Goal: Transaction & Acquisition: Obtain resource

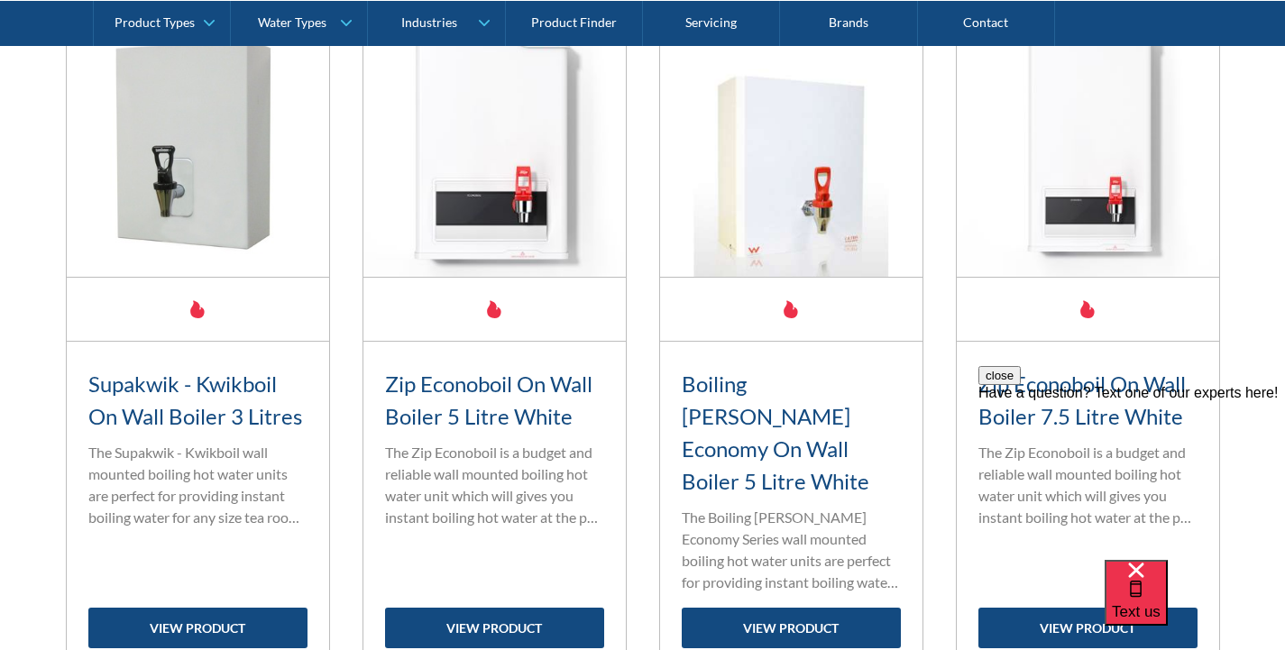
scroll to position [1477, 0]
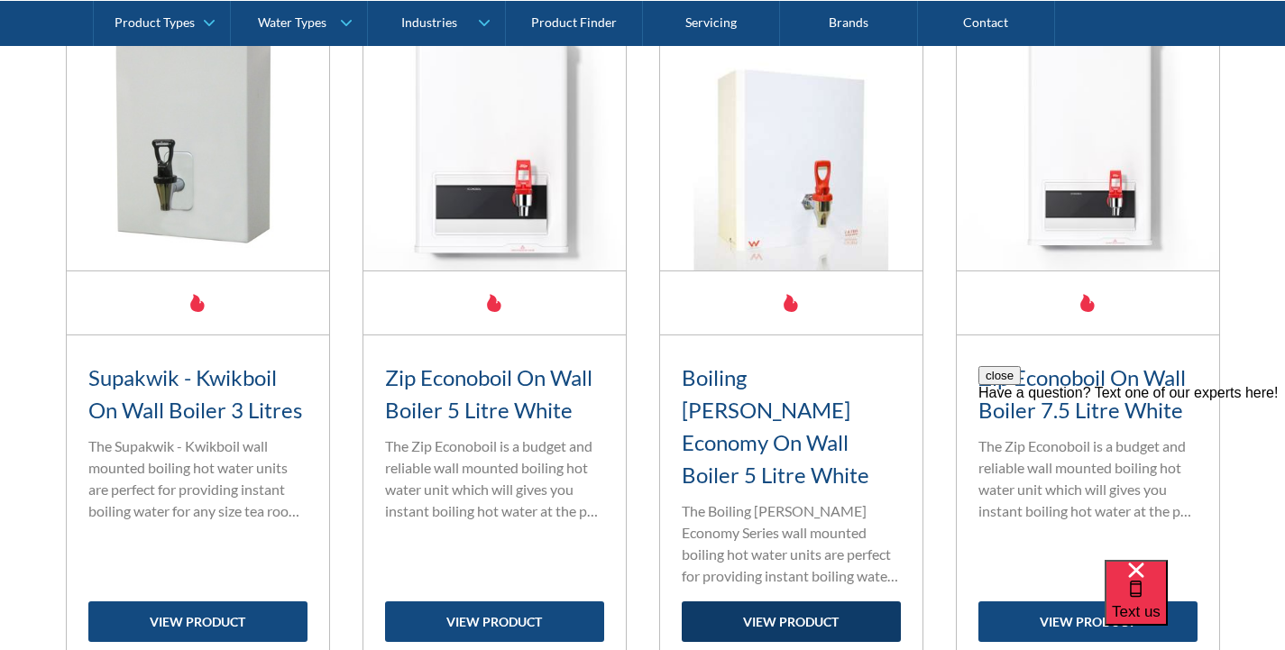
click at [802, 601] on link "view product" at bounding box center [791, 621] width 219 height 41
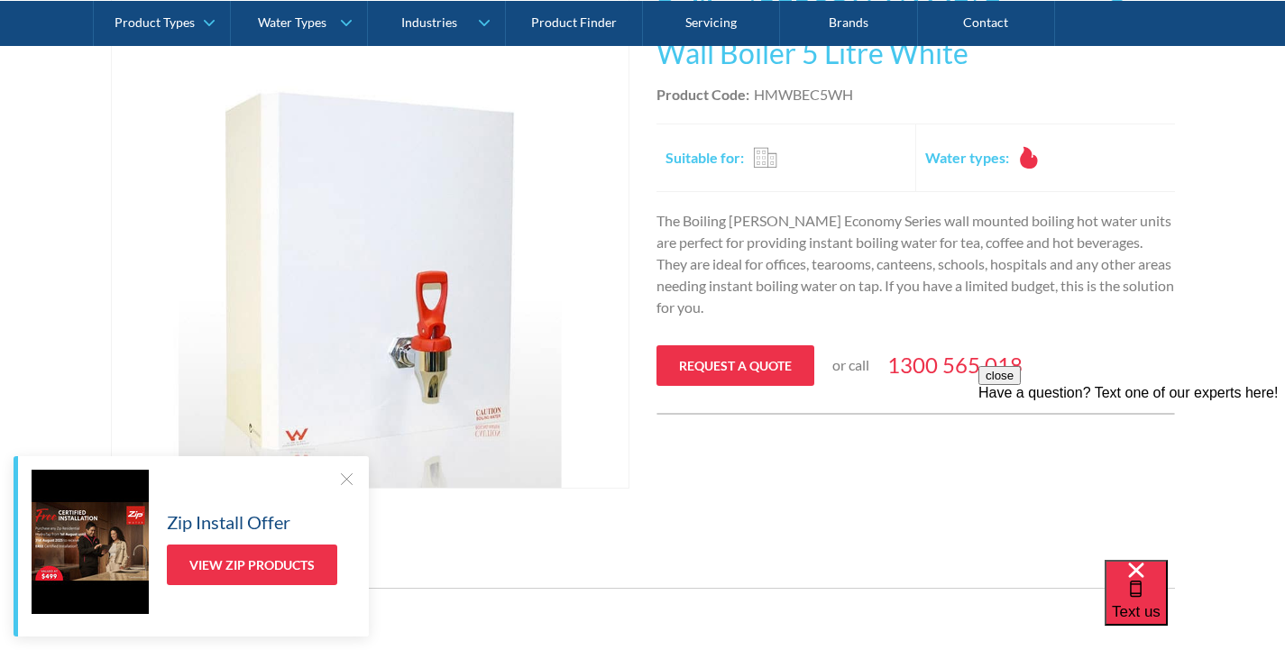
scroll to position [441, 0]
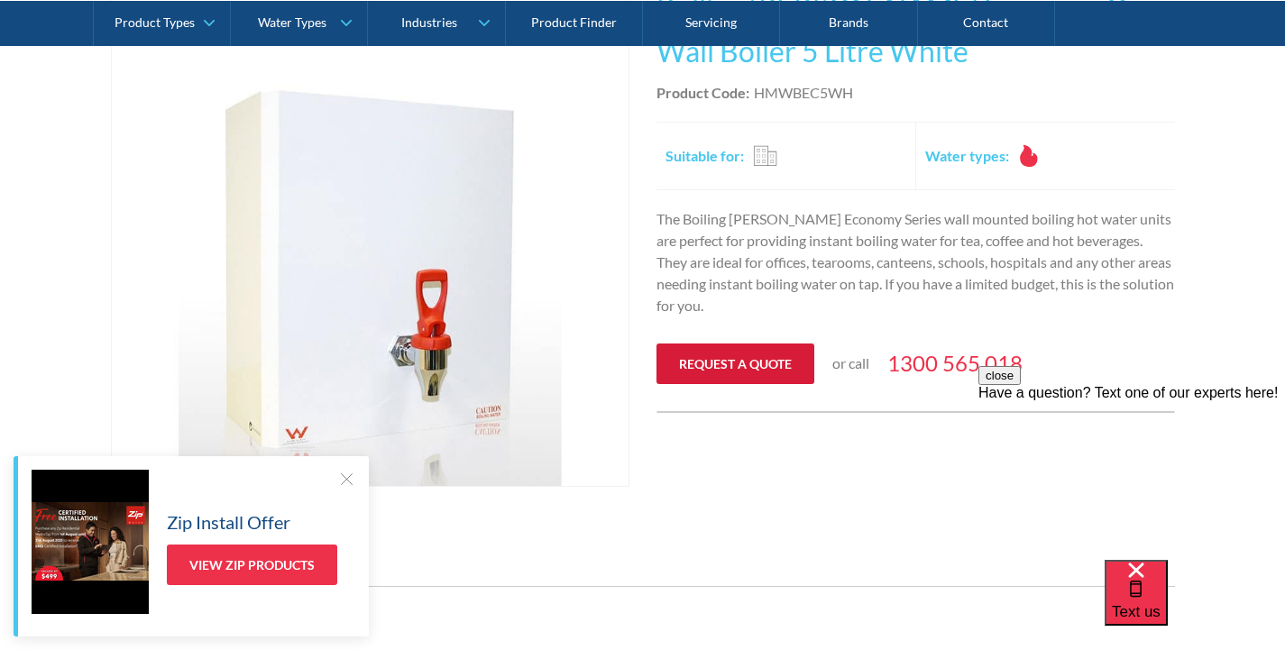
click at [747, 356] on link "Request a quote" at bounding box center [735, 364] width 158 height 41
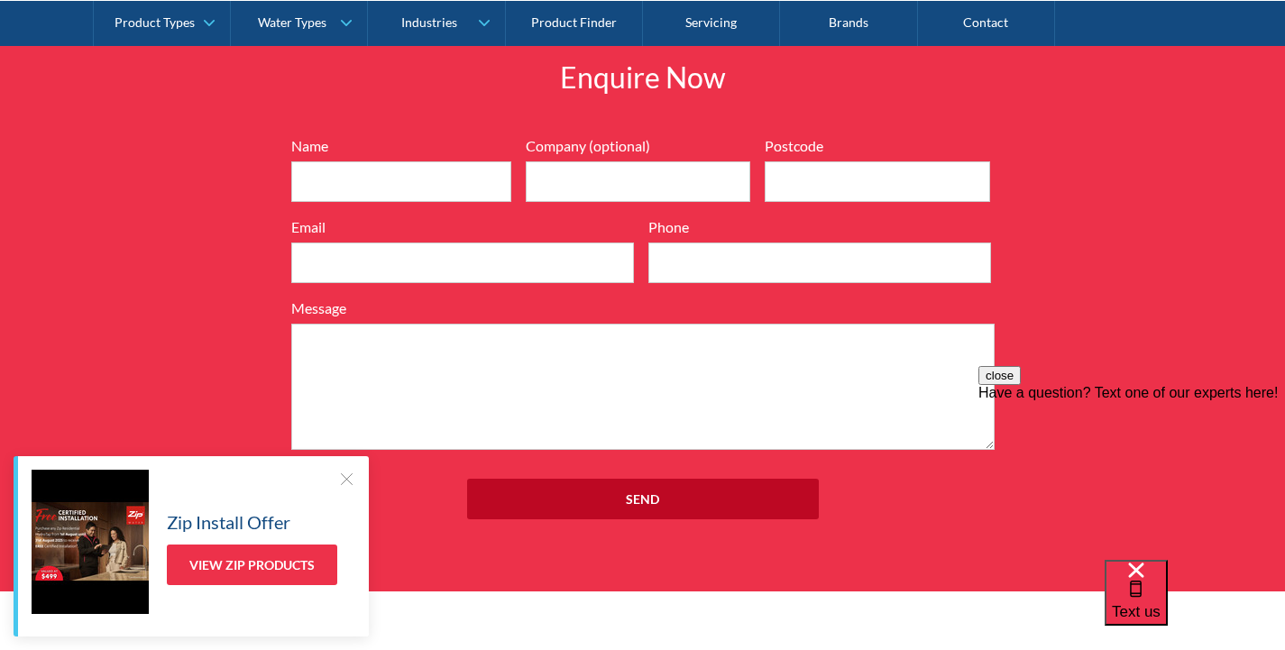
scroll to position [1921, 0]
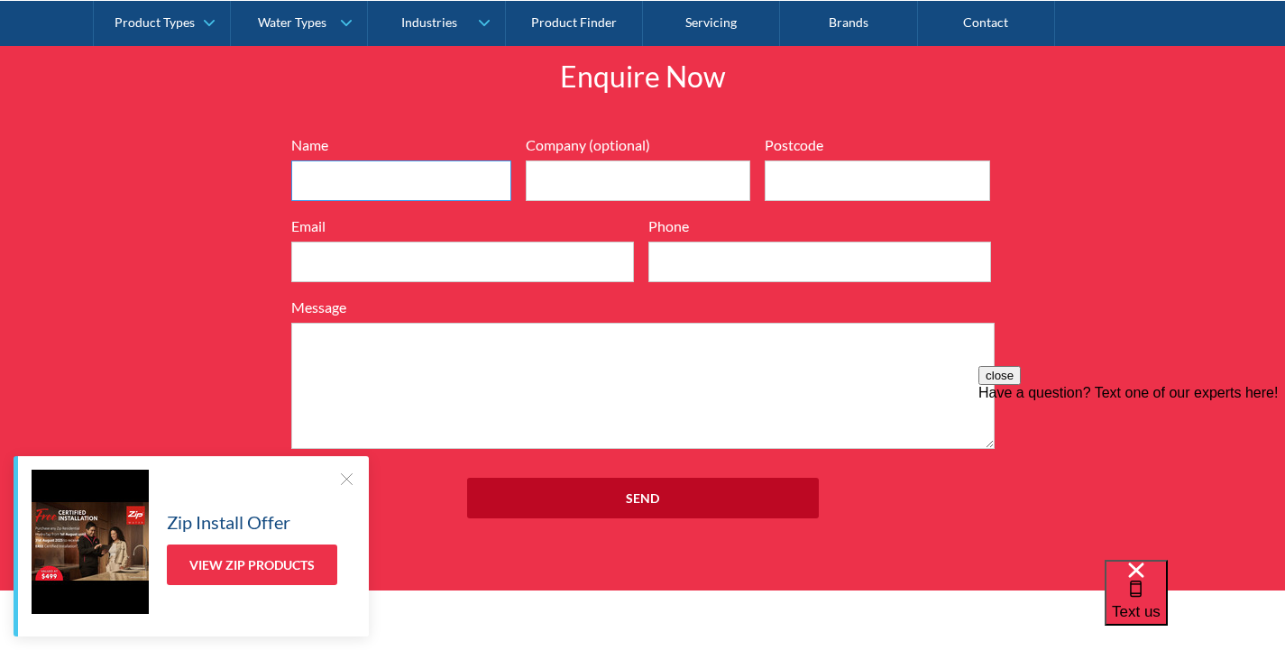
click at [350, 176] on input "Name" at bounding box center [401, 180] width 220 height 41
type input "Robert Ives"
type input "2022"
type input "robertivesprint@gmail.com"
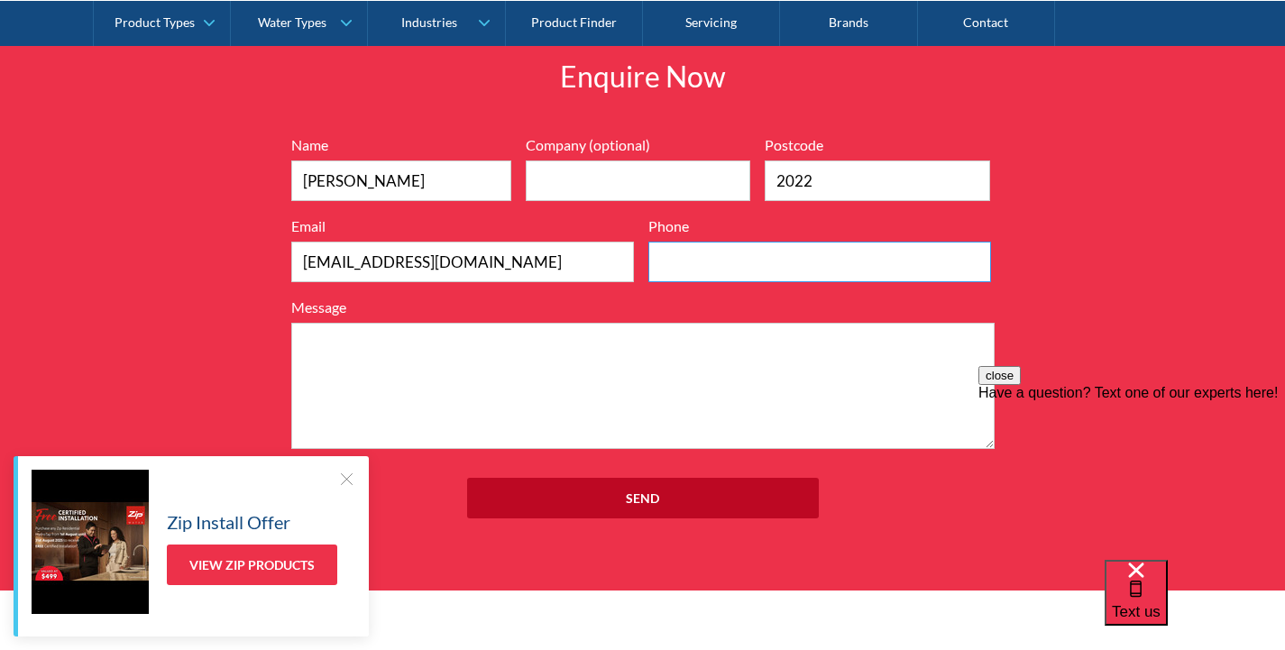
type input "0293876720"
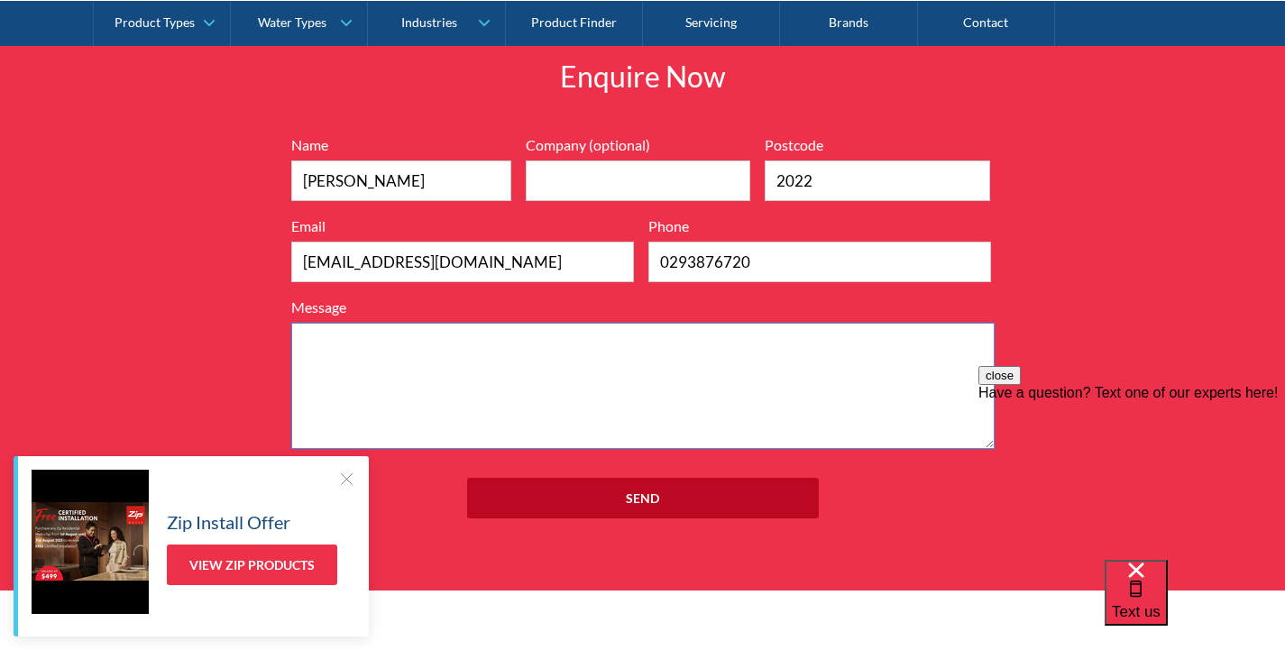
click at [314, 342] on textarea "Message" at bounding box center [642, 386] width 703 height 126
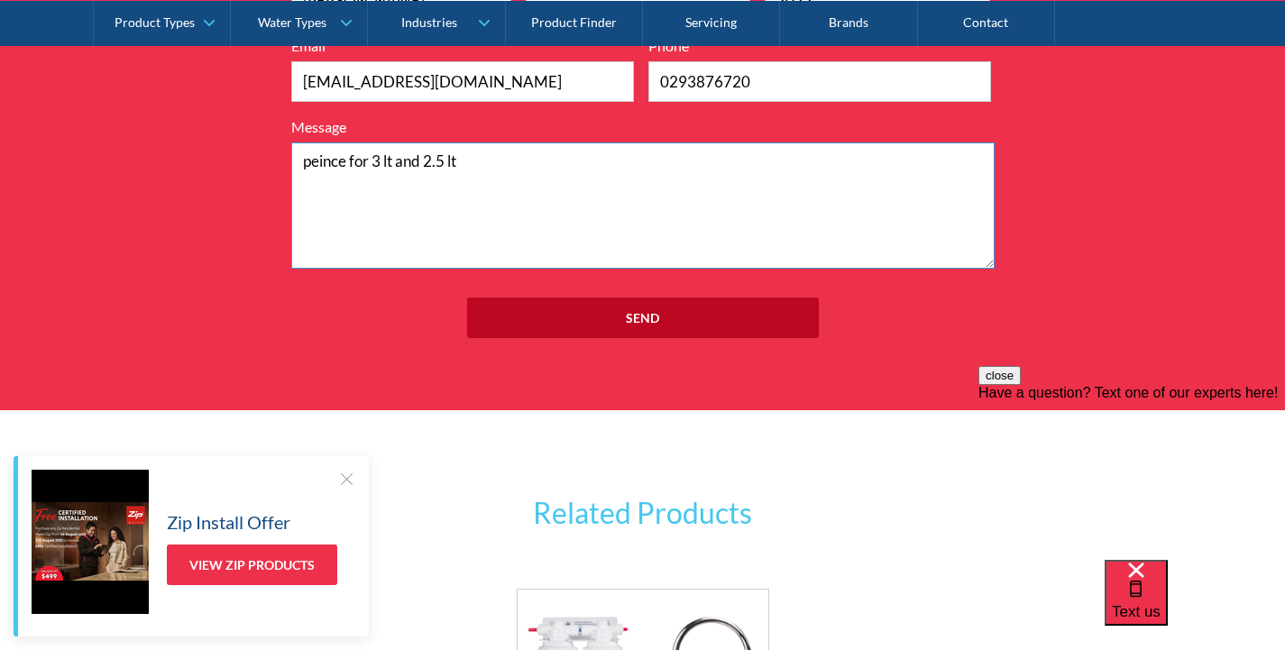
scroll to position [2102, 0]
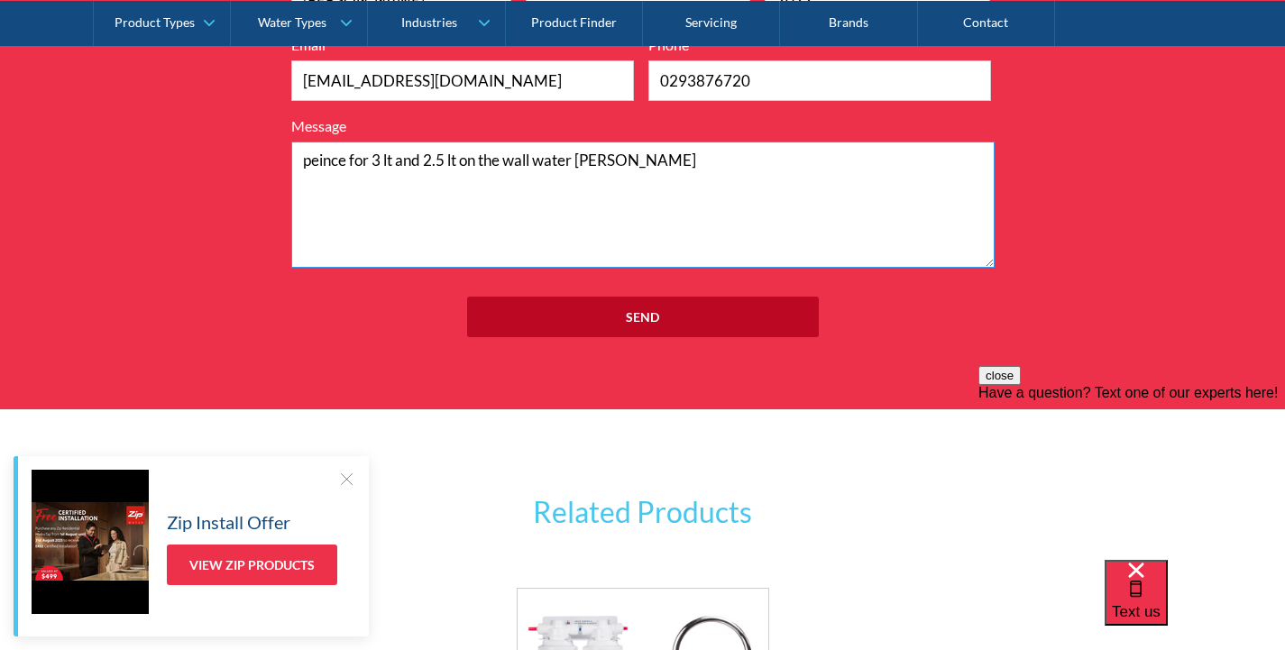
click at [595, 160] on textarea "peince for 3 lt and 2.5 lt on the wall water boler" at bounding box center [642, 205] width 703 height 126
click at [319, 161] on textarea "peince for 3 lt and 2.5 lt on the wall water boiler" at bounding box center [642, 205] width 703 height 126
click at [331, 160] on textarea "prince for 3 lt and 2.5 lt on the wall water boiler" at bounding box center [642, 205] width 703 height 126
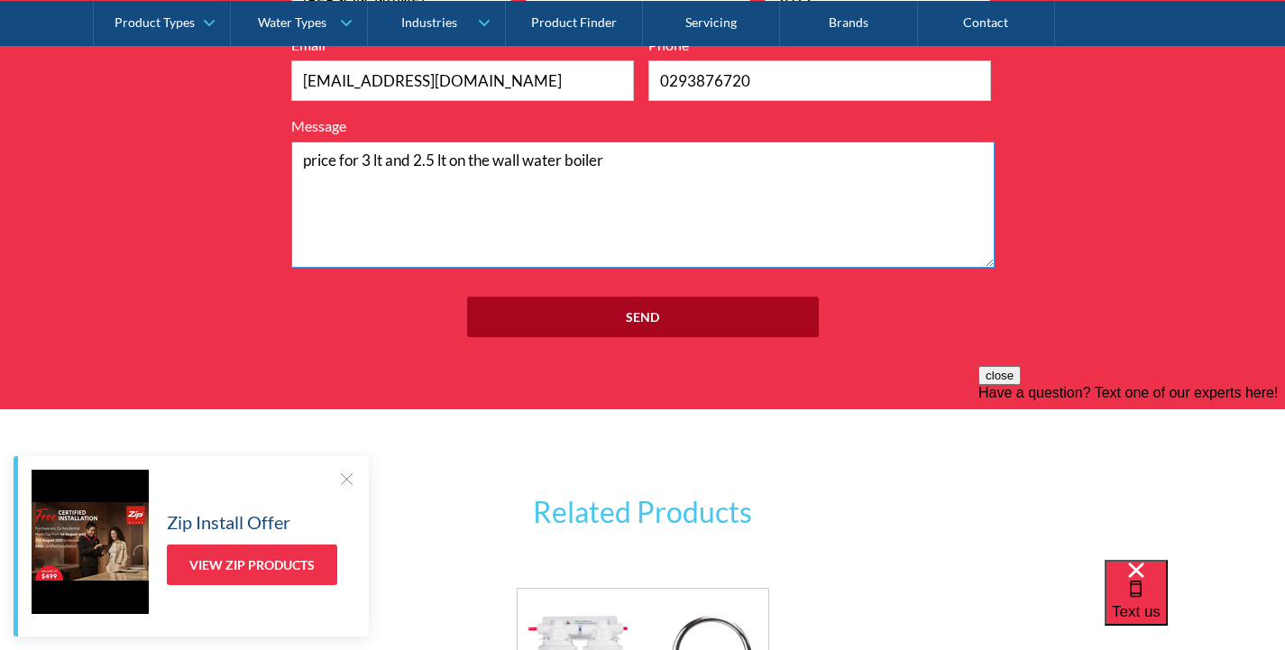
type textarea "price for 3 lt and 2.5 lt on the wall water boiler"
click at [635, 316] on input "Send" at bounding box center [643, 317] width 352 height 41
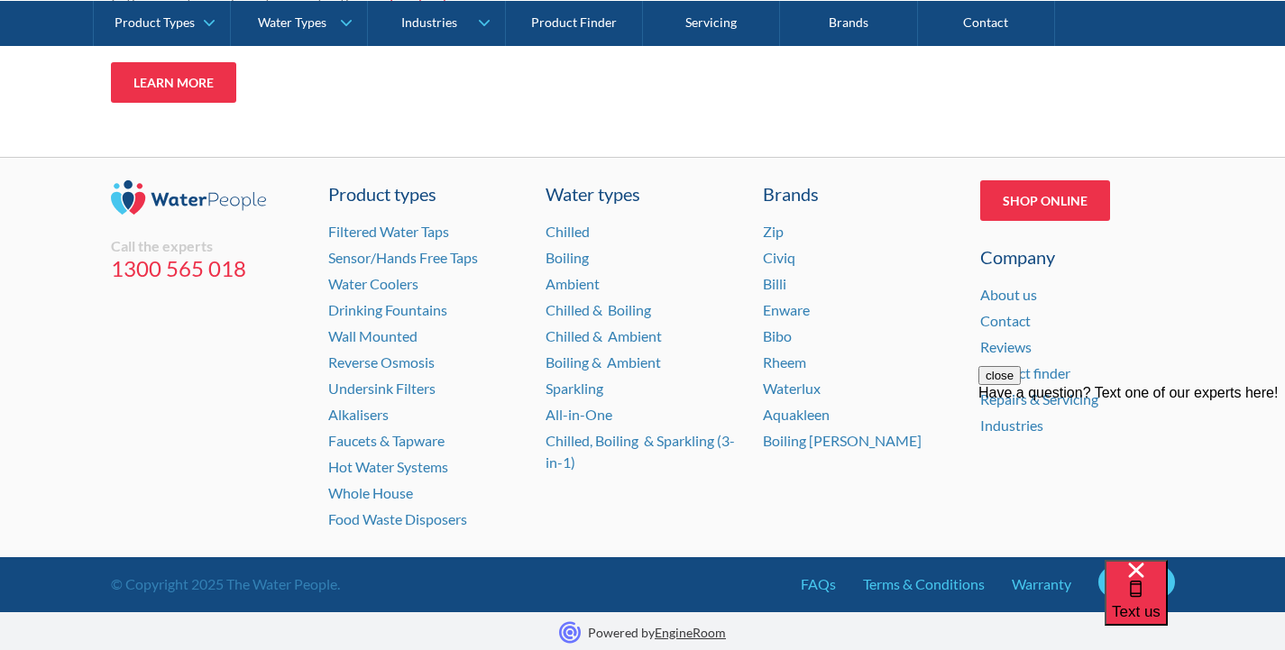
scroll to position [495, 0]
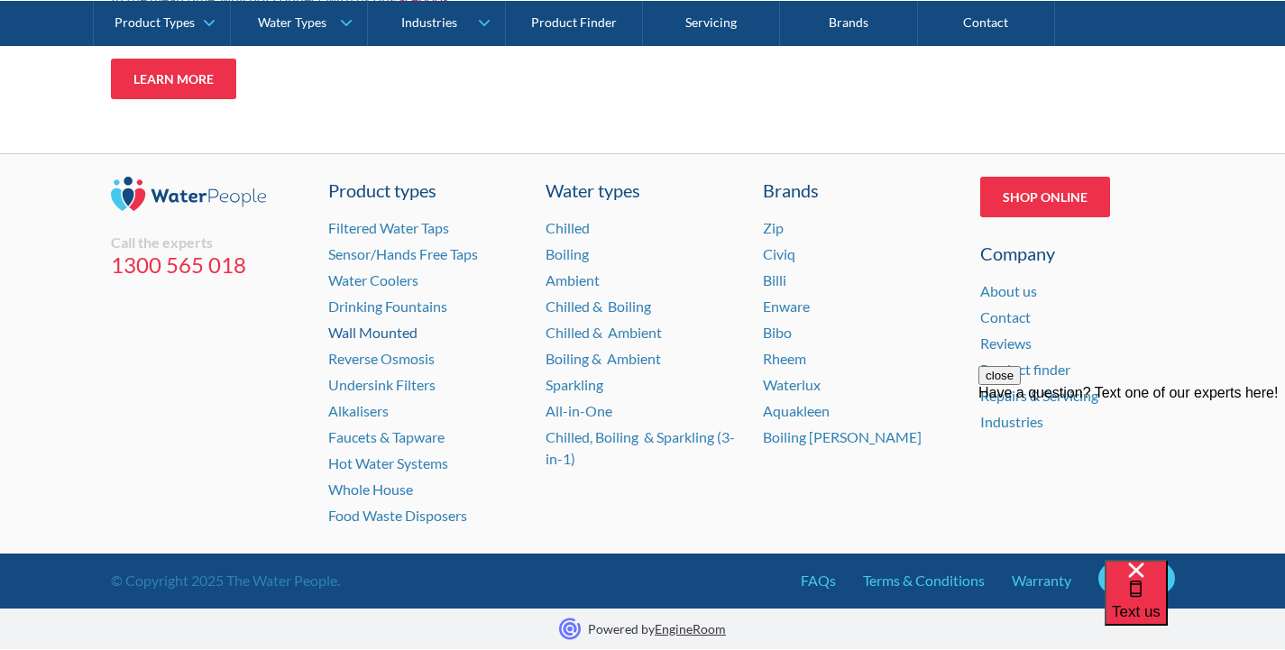
click at [388, 327] on link "Wall Mounted" at bounding box center [372, 332] width 89 height 17
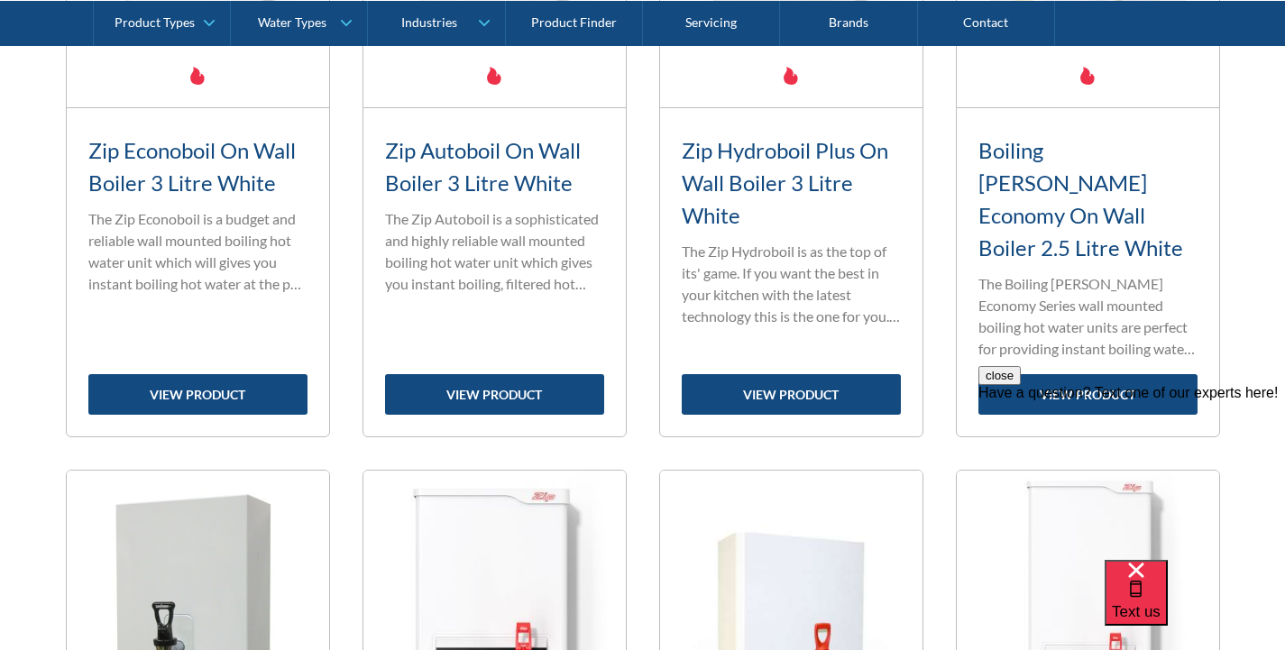
scroll to position [1015, 0]
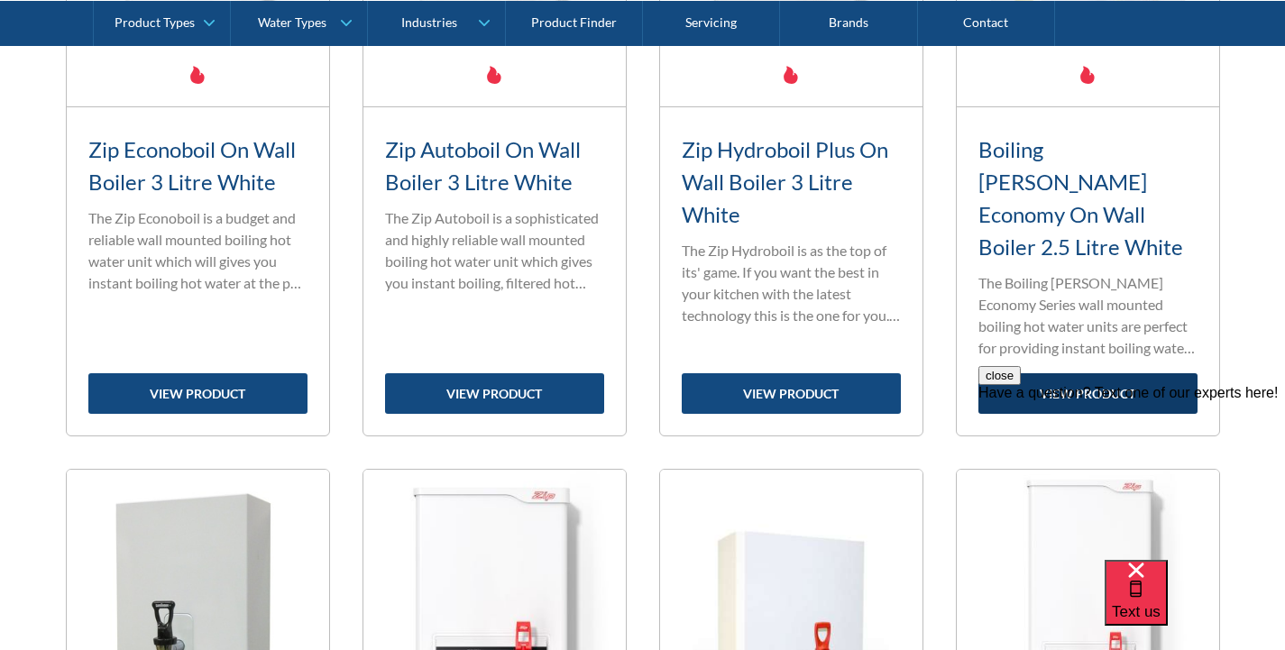
click at [1124, 373] on link "view product" at bounding box center [1087, 393] width 219 height 41
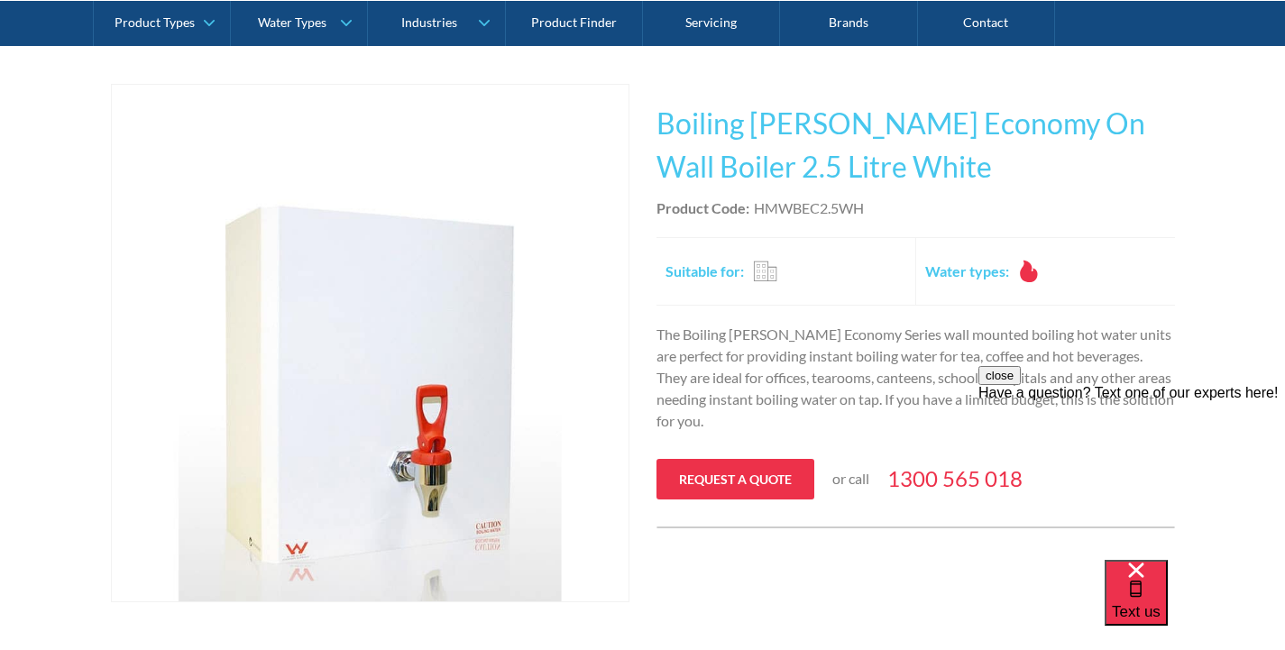
scroll to position [323, 0]
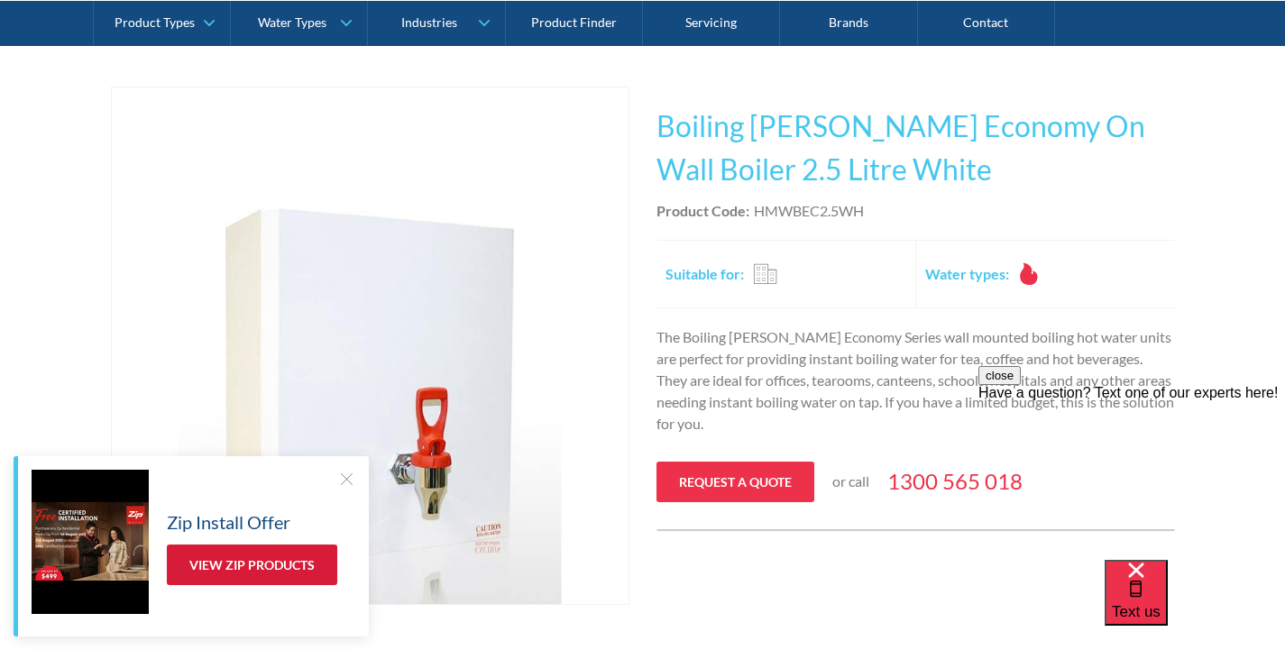
click at [241, 558] on link "View Zip Products" at bounding box center [252, 565] width 170 height 41
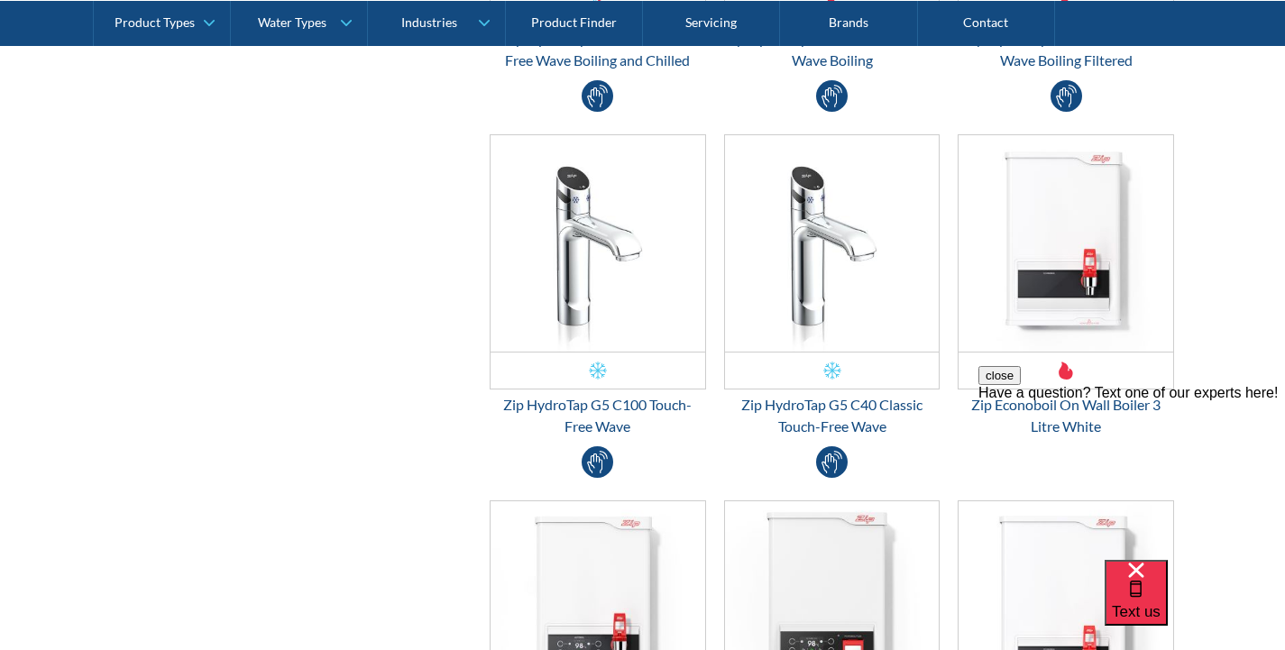
scroll to position [4209, 0]
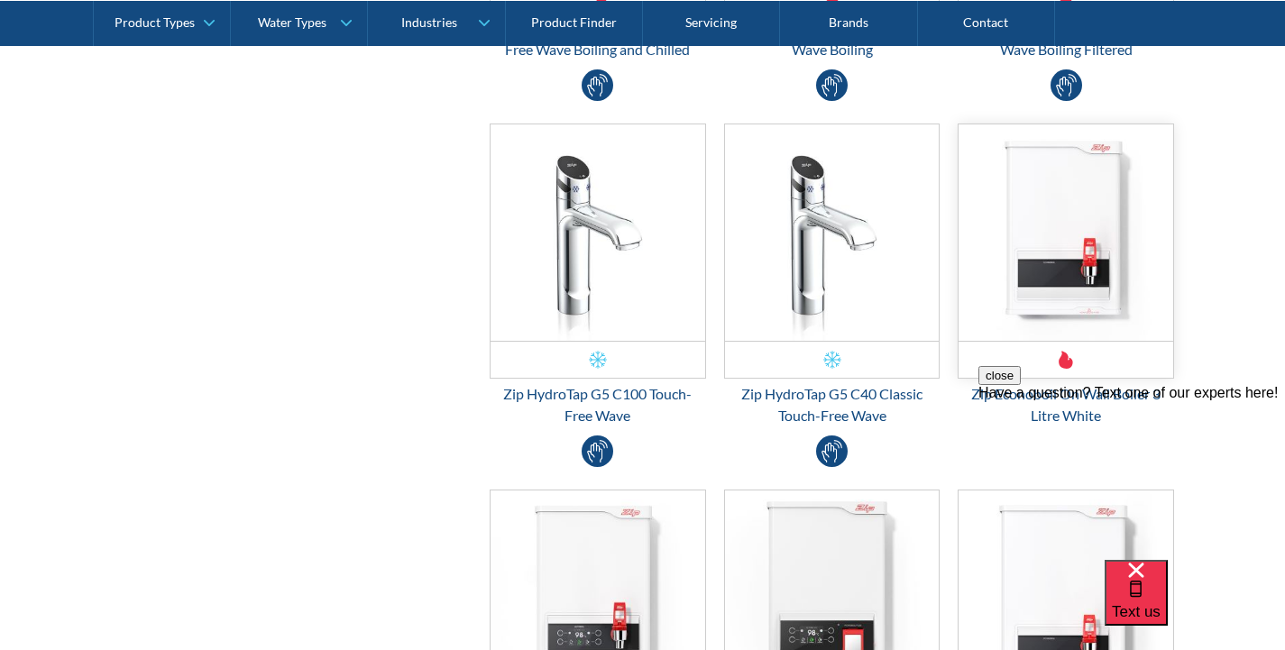
click at [1055, 267] on img "Email Form 3" at bounding box center [1065, 232] width 215 height 216
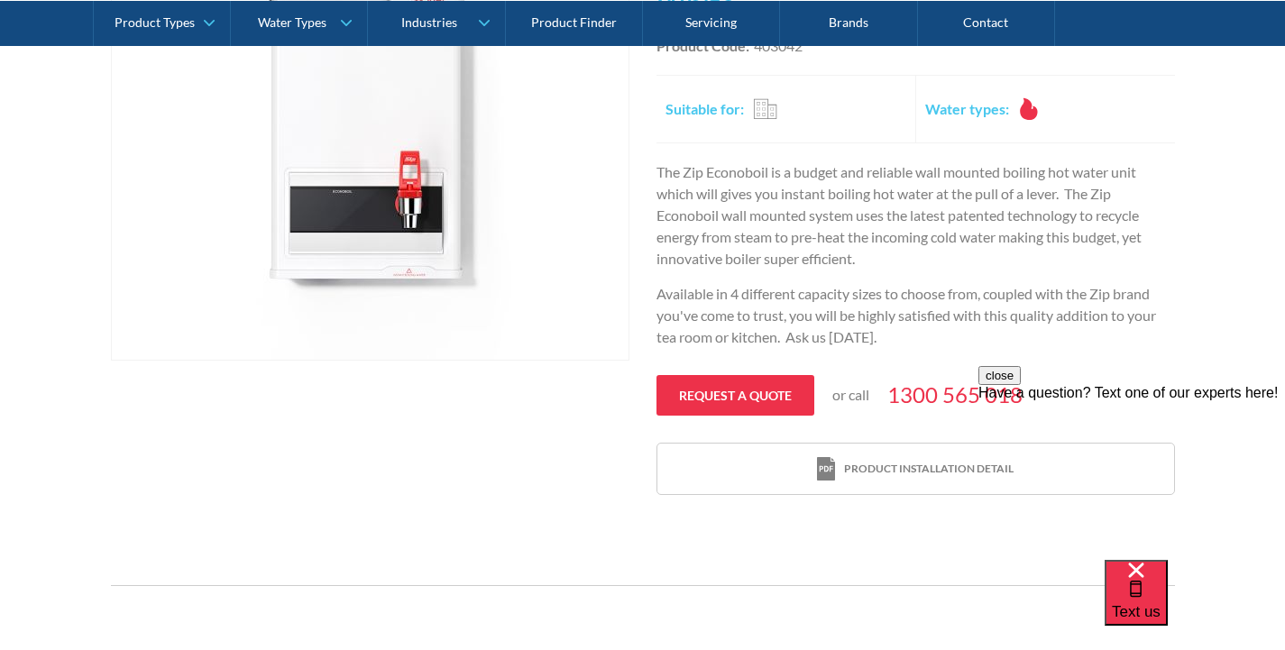
scroll to position [485, 0]
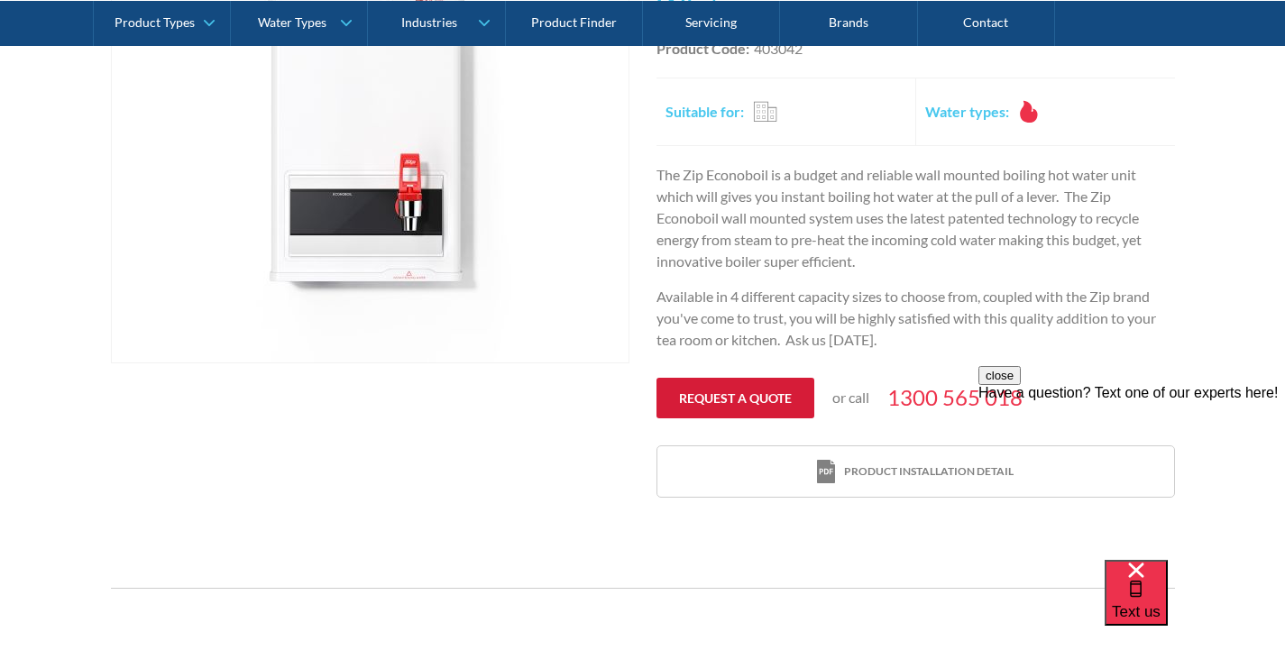
click at [741, 395] on link "Request a quote" at bounding box center [735, 398] width 158 height 41
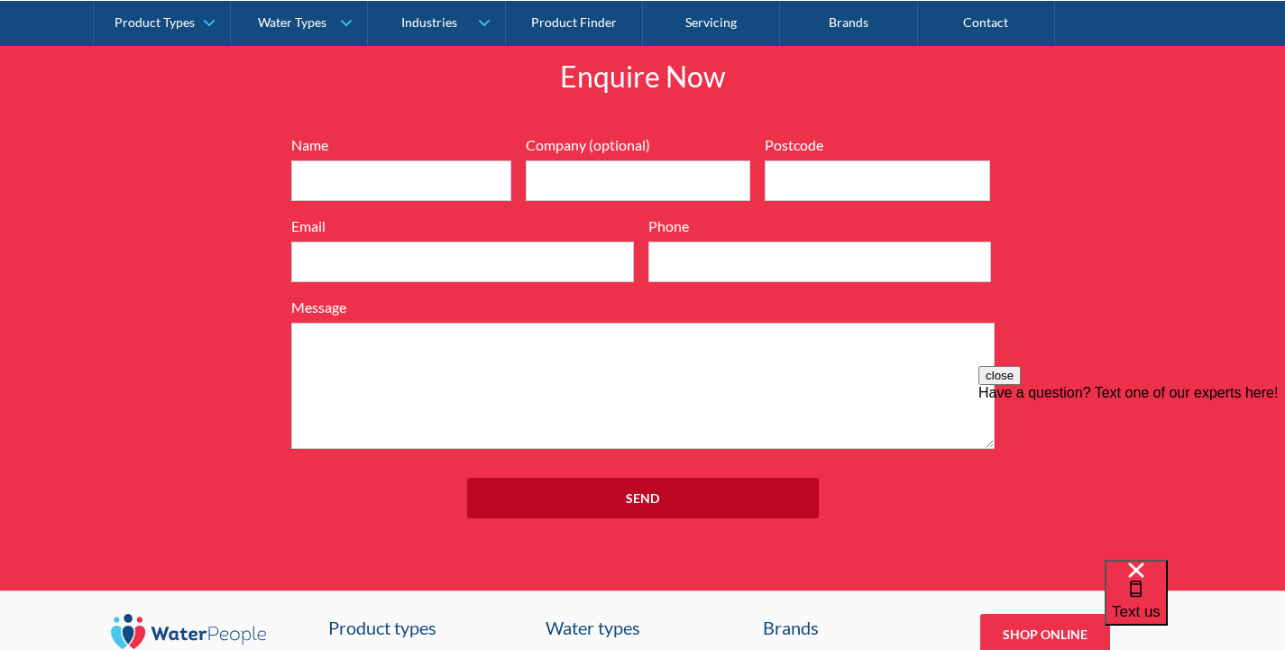
scroll to position [1911, 0]
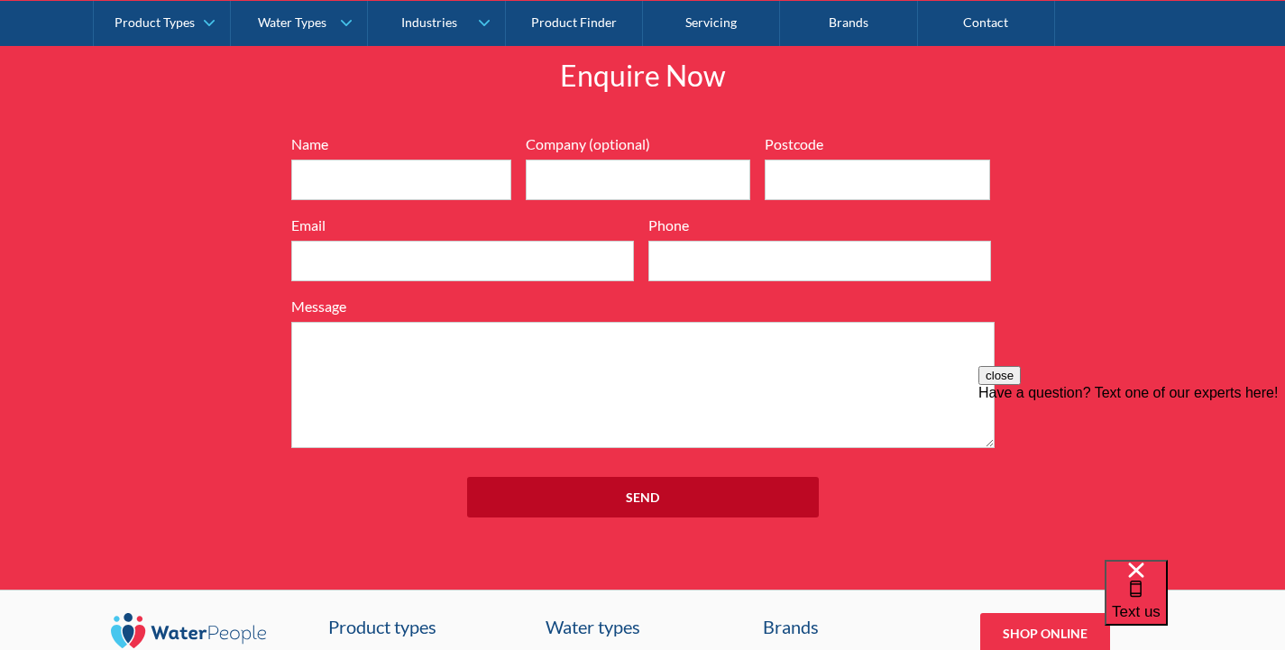
click at [288, 183] on div "Name Company (optional) Postcode Email Phone Message" at bounding box center [642, 290] width 721 height 315
click at [309, 177] on input "Name" at bounding box center [401, 180] width 220 height 41
type input "Robert Ives"
type input "2022"
type input "robertivesprint@gmail.com"
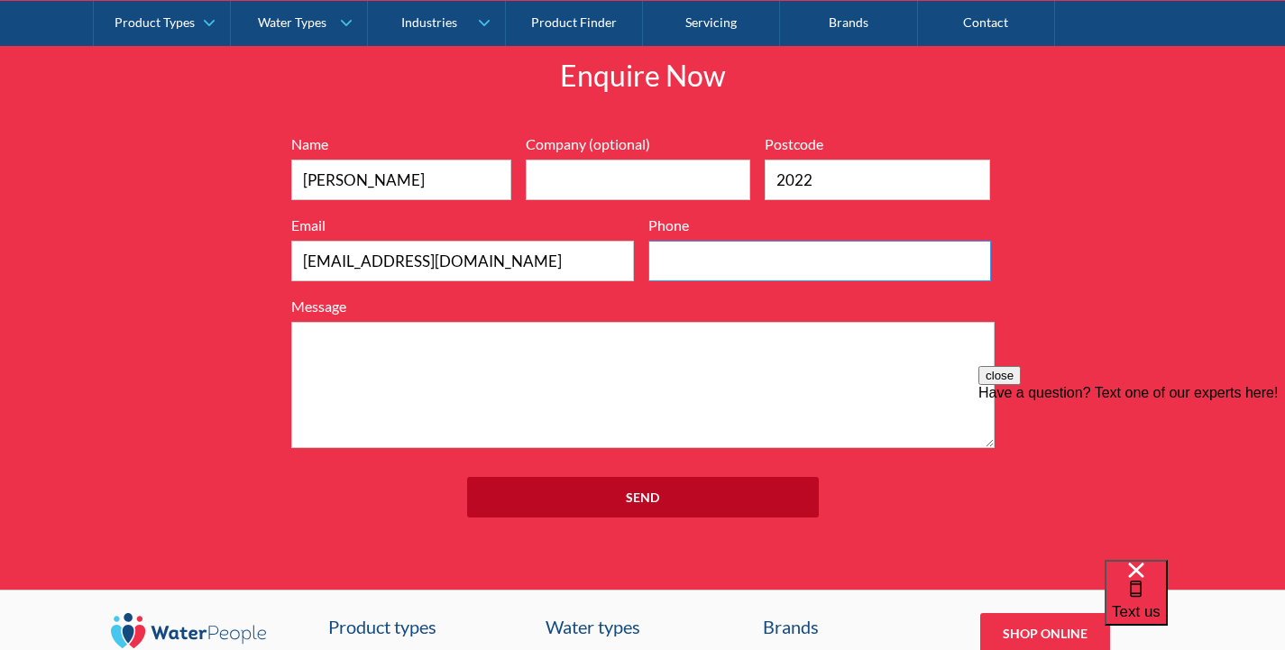
type input "0293876720"
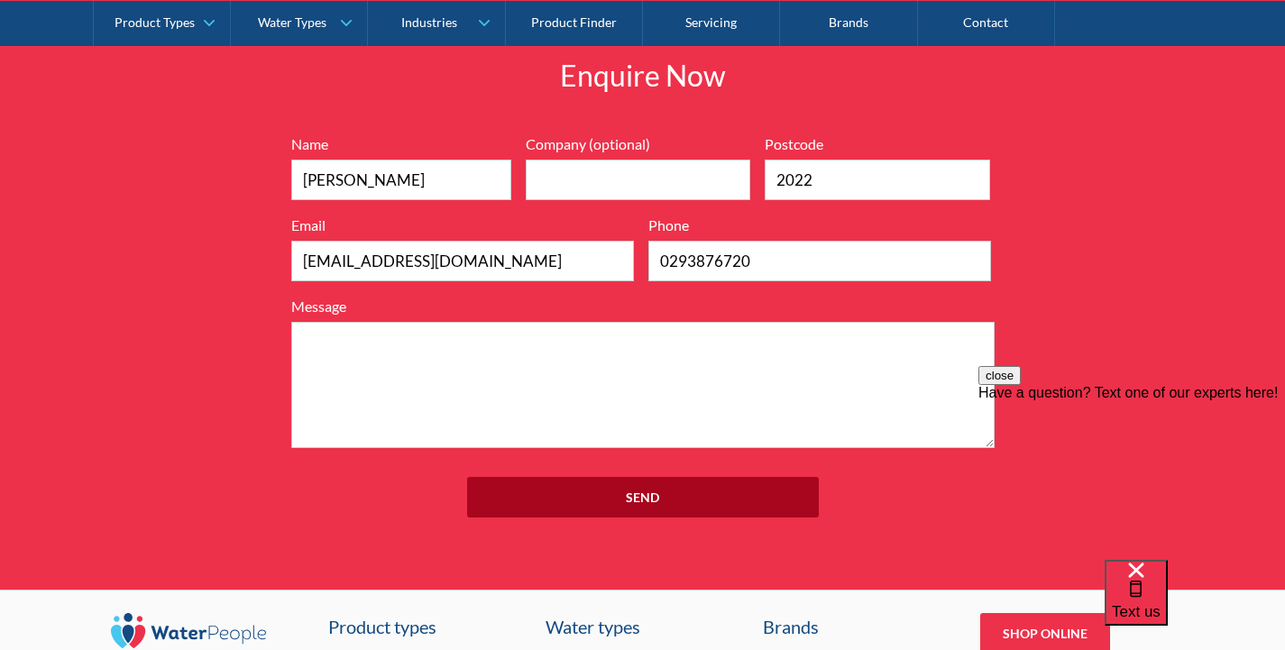
click at [653, 493] on input "Send" at bounding box center [643, 497] width 352 height 41
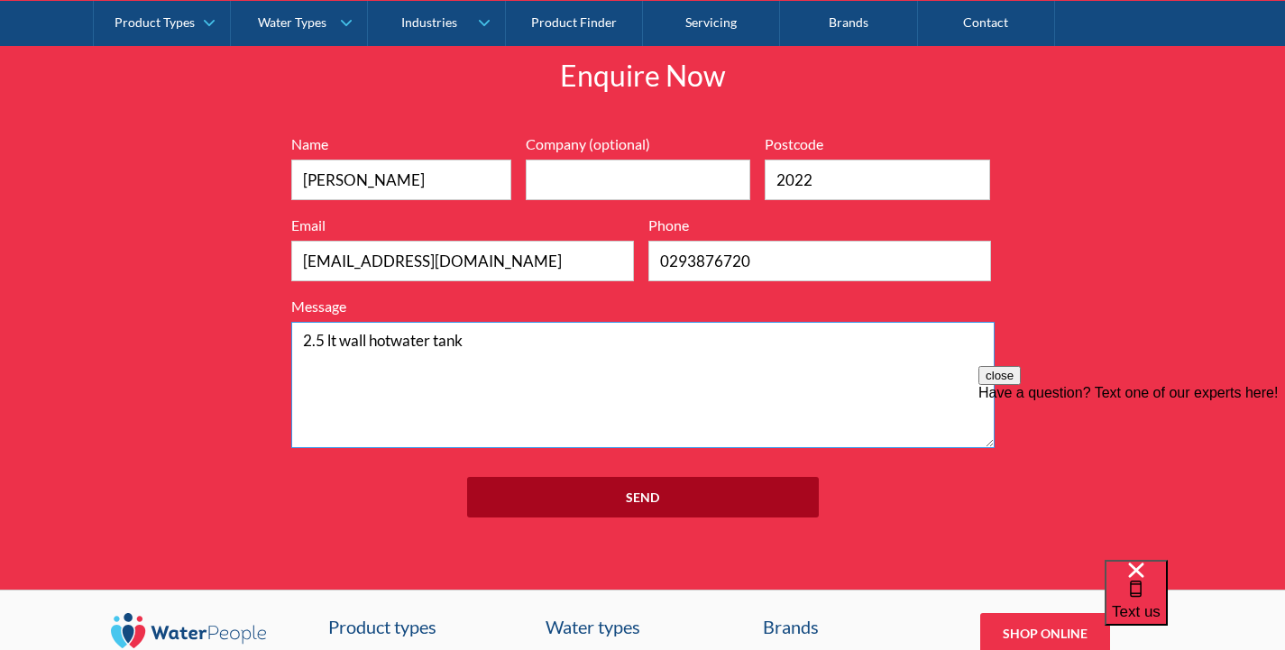
type textarea "2.5 lt wall hotwater tank"
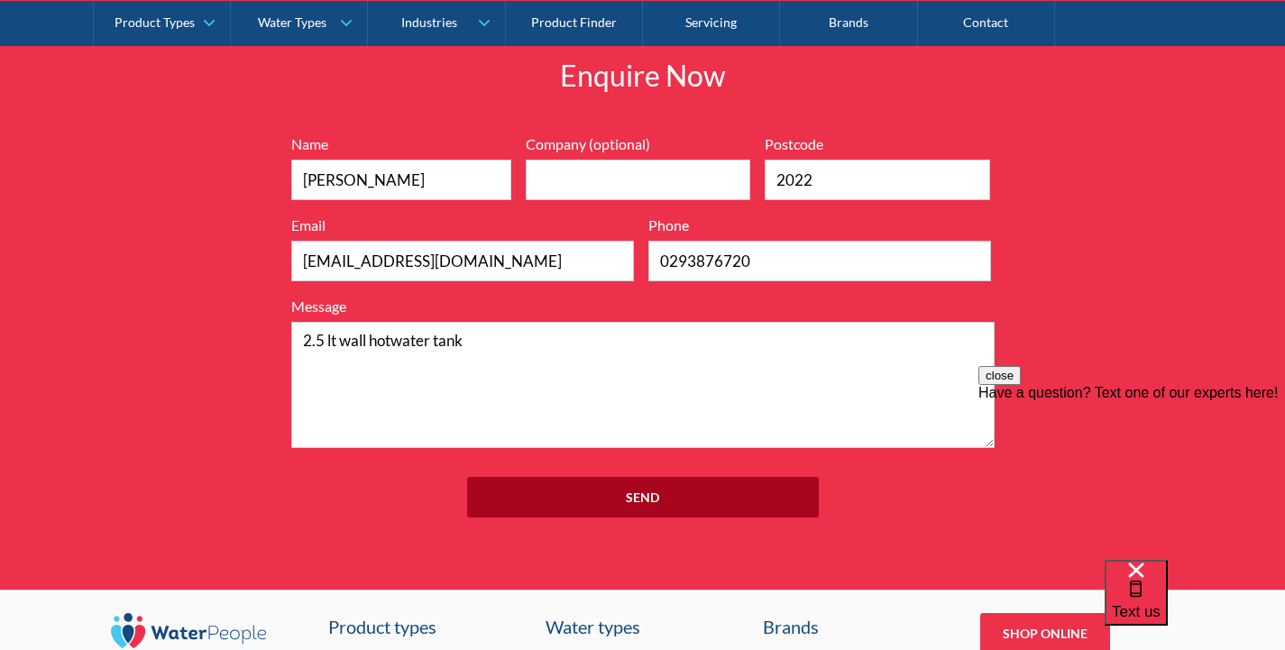
click at [637, 487] on input "Send" at bounding box center [643, 497] width 352 height 41
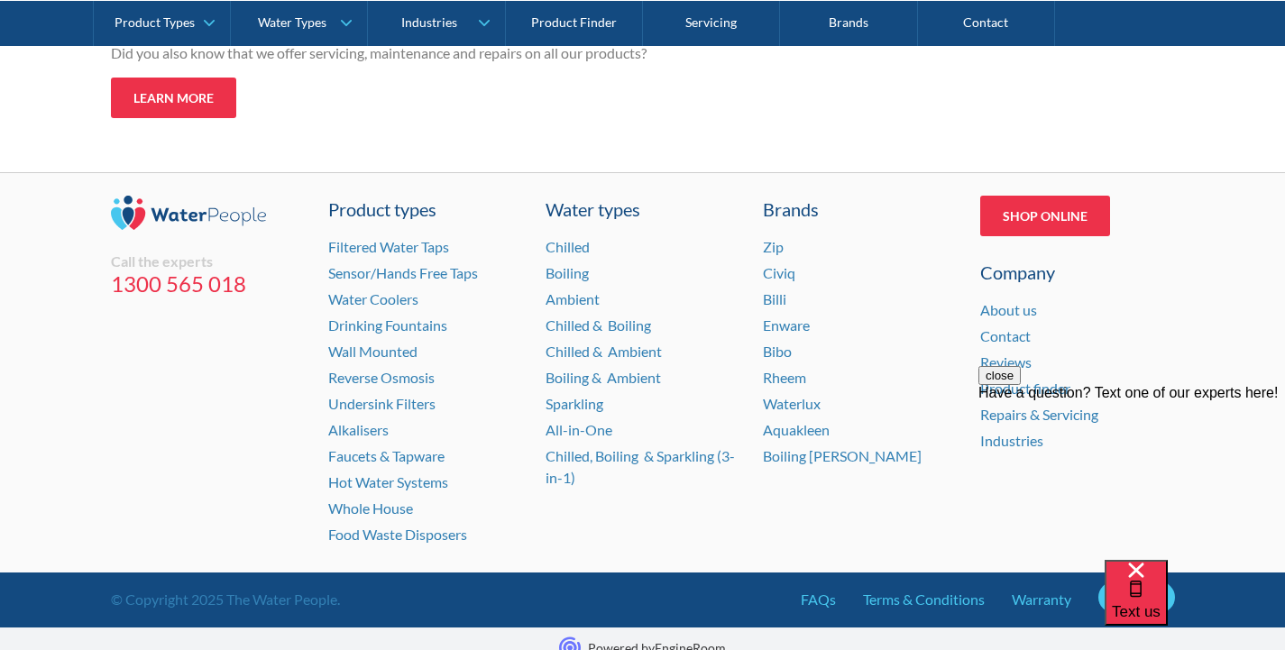
scroll to position [495, 0]
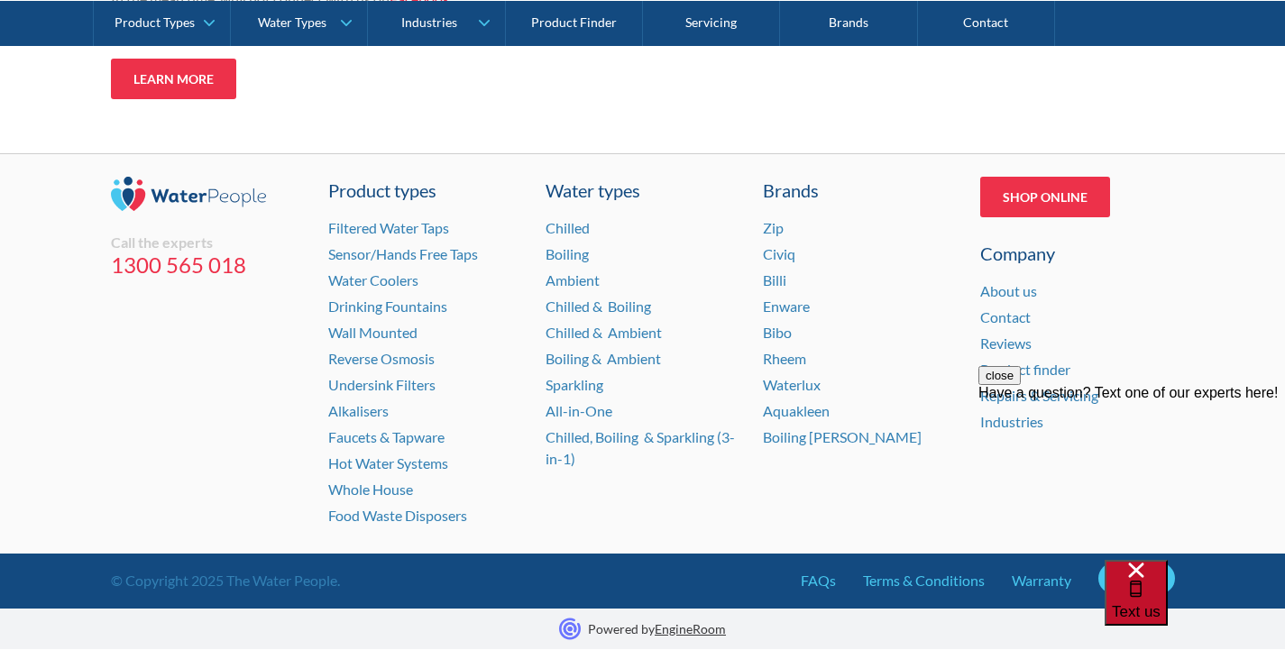
click at [1160, 603] on span "Text us" at bounding box center [1136, 611] width 49 height 17
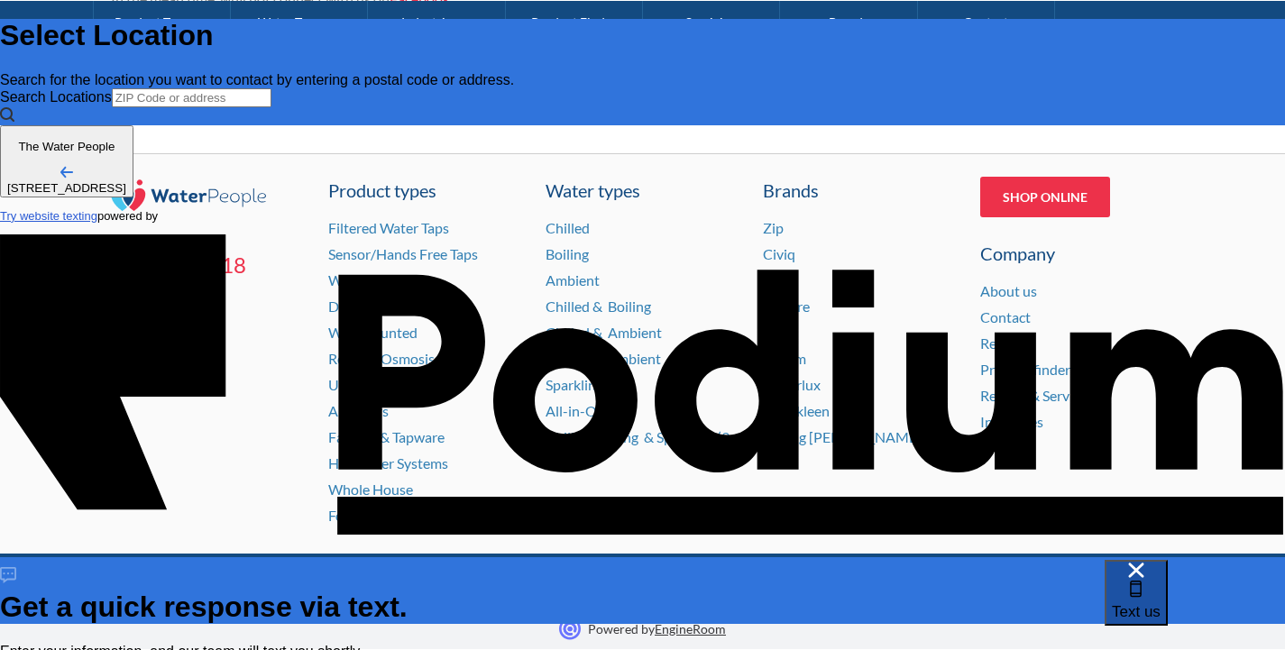
scroll to position [0, 0]
